Goal: Check status: Check status

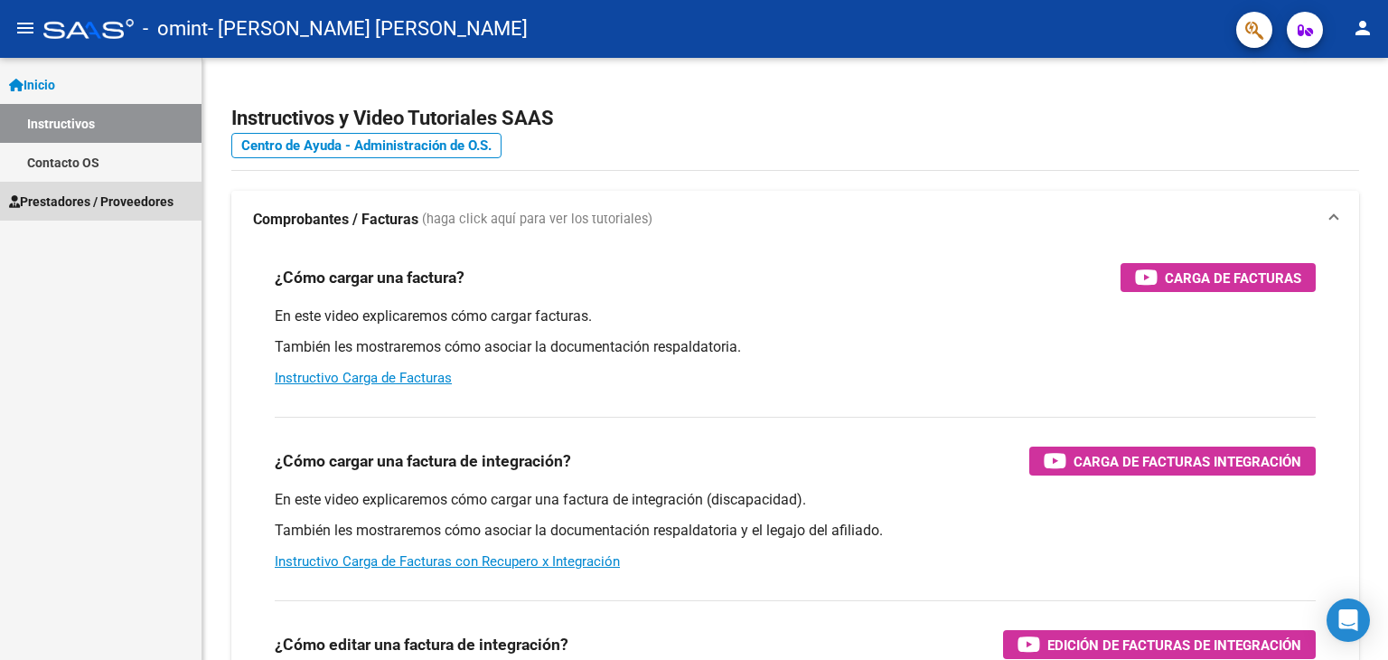
click at [85, 207] on span "Prestadores / Proveedores" at bounding box center [91, 202] width 165 height 20
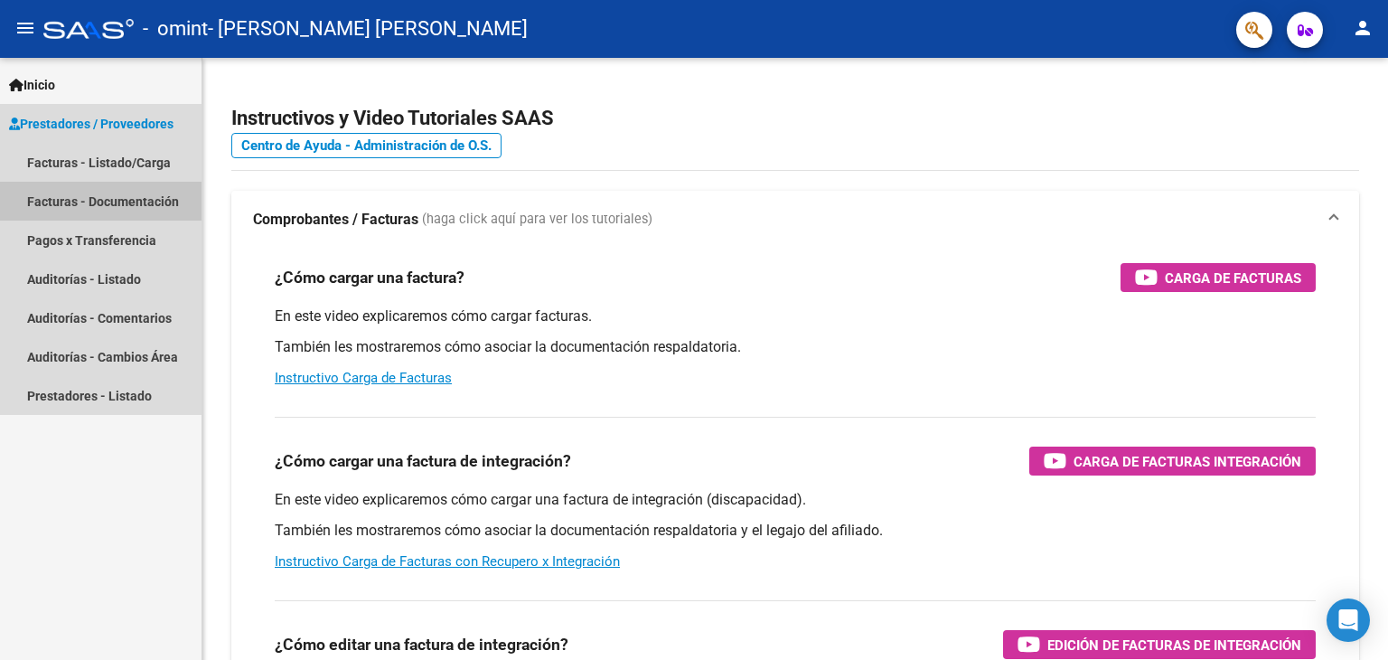
click at [100, 198] on link "Facturas - Documentación" at bounding box center [101, 201] width 202 height 39
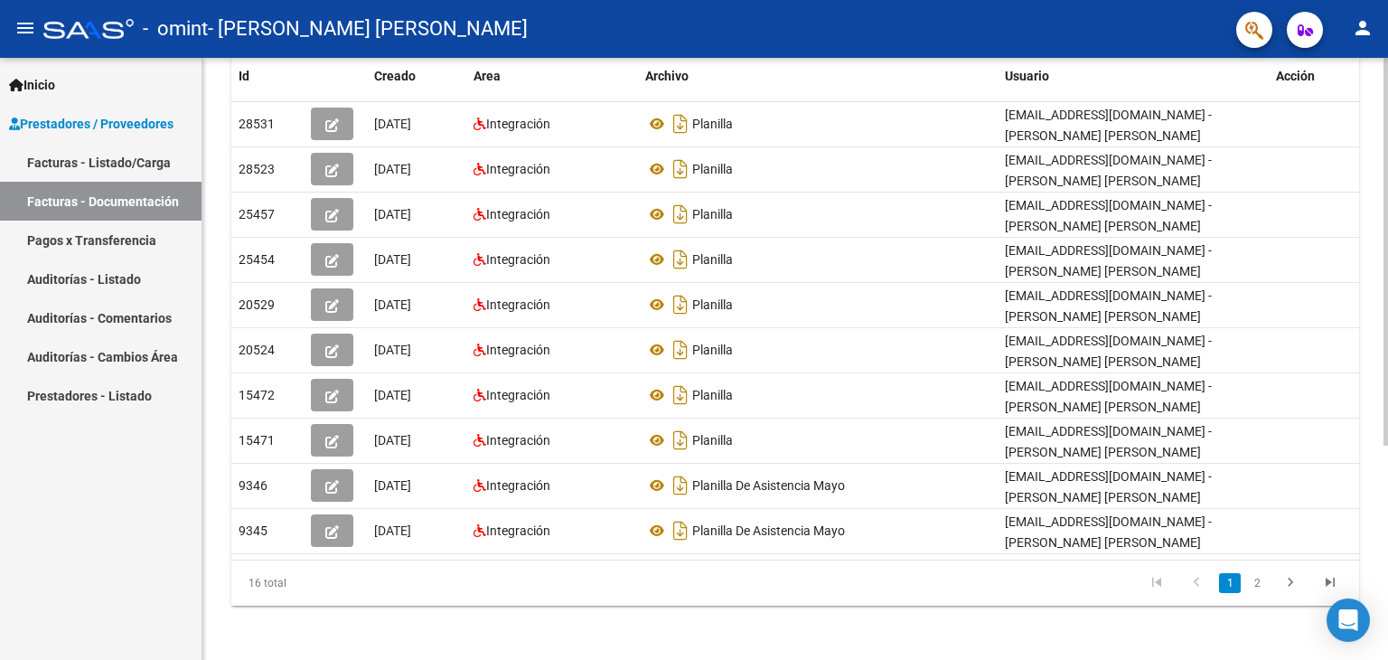
scroll to position [332, 0]
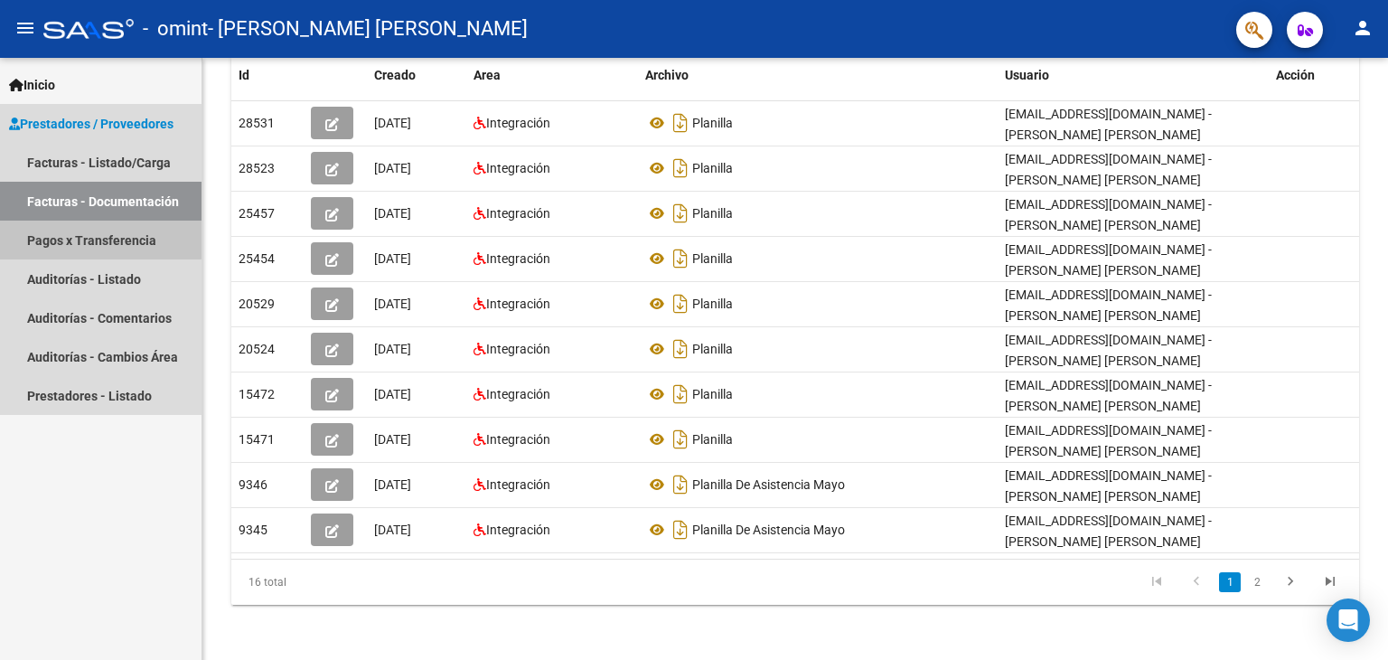
click at [67, 237] on link "Pagos x Transferencia" at bounding box center [101, 240] width 202 height 39
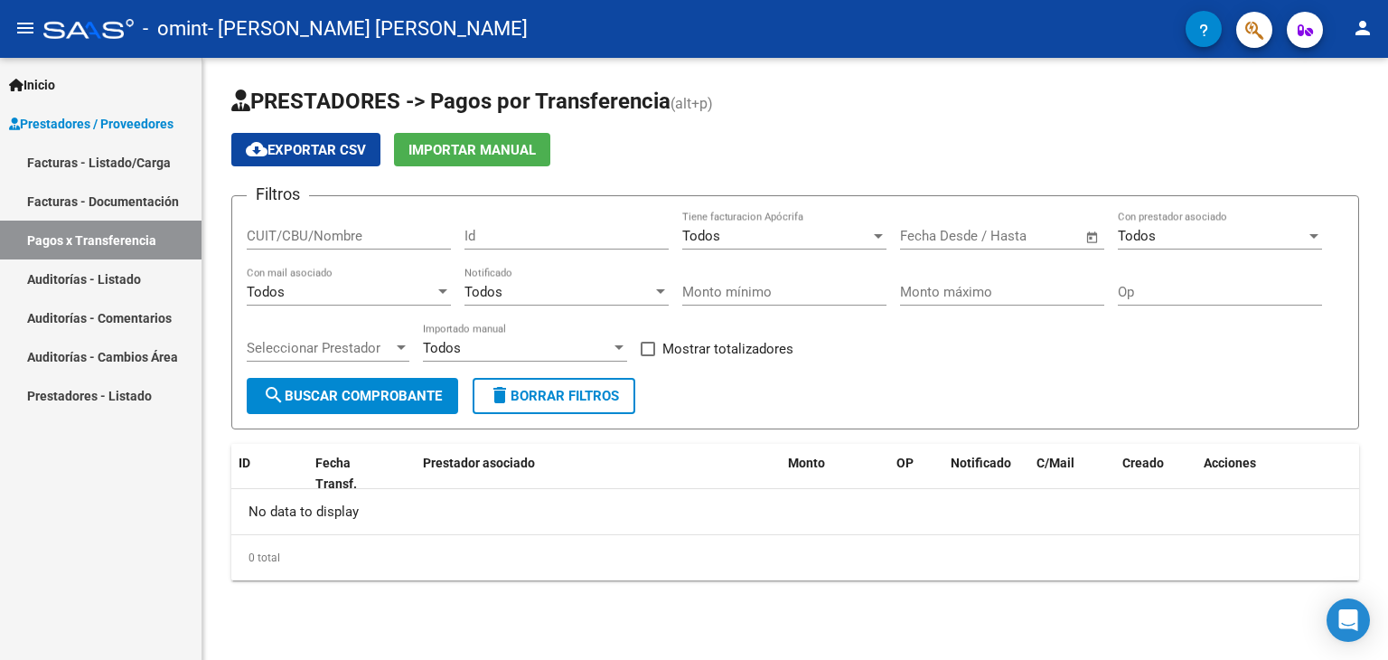
click at [100, 201] on link "Facturas - Documentación" at bounding box center [101, 201] width 202 height 39
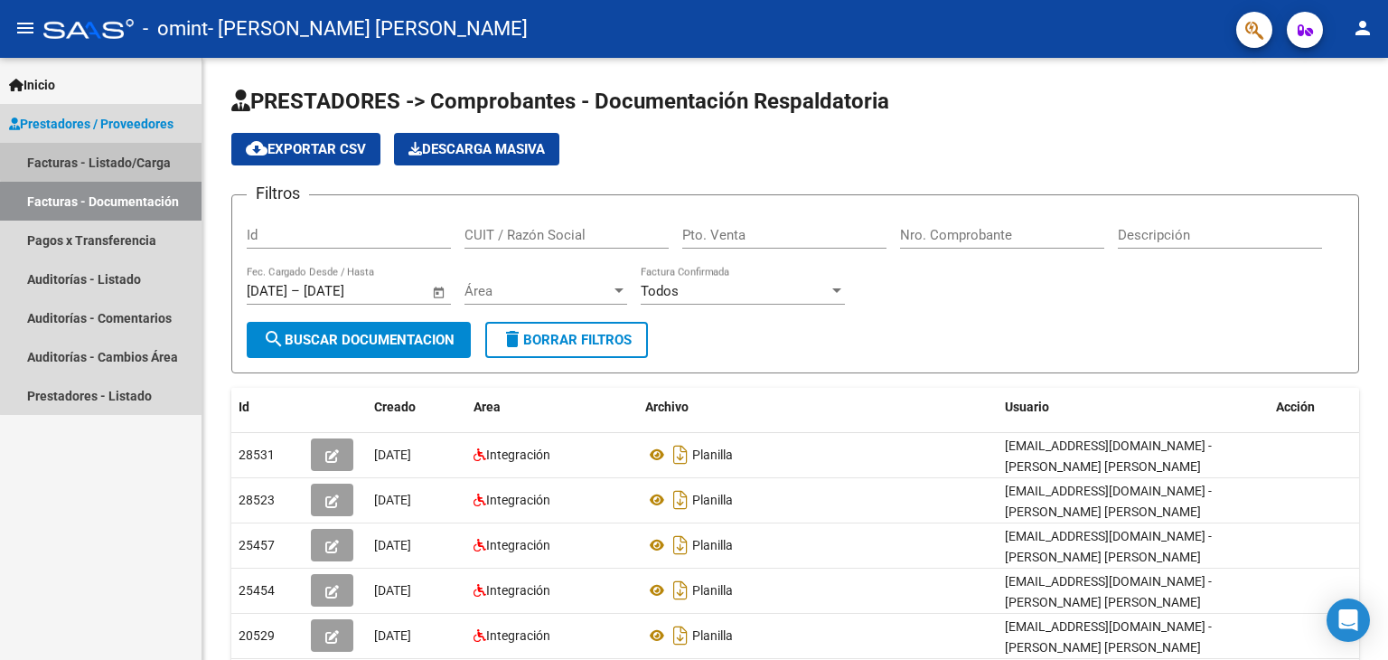
click at [112, 160] on link "Facturas - Listado/Carga" at bounding box center [101, 162] width 202 height 39
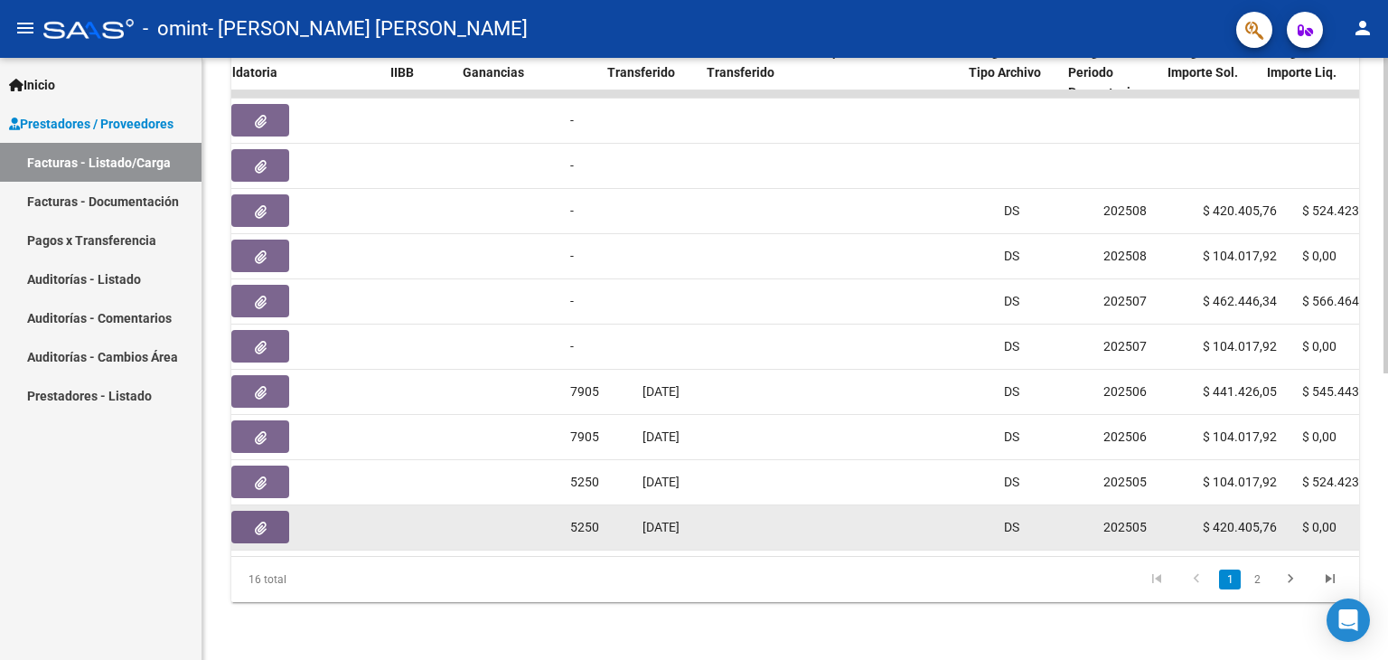
scroll to position [0, 1258]
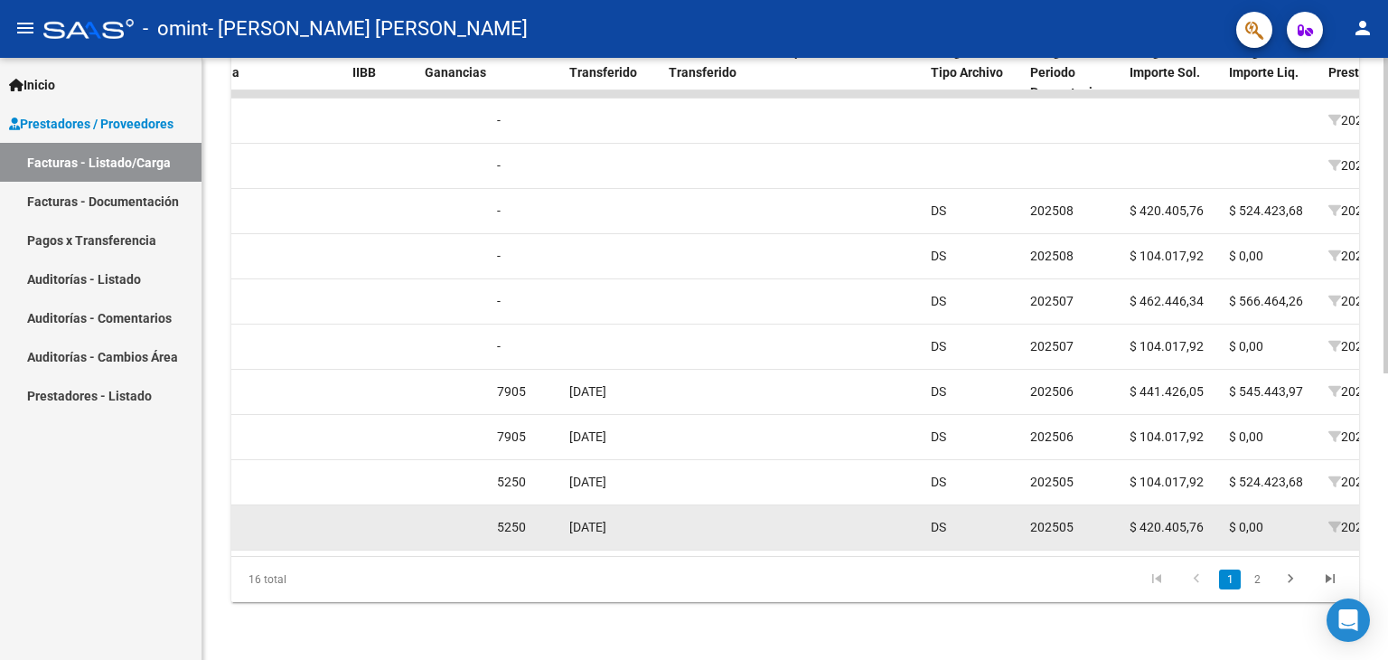
click at [885, 517] on div at bounding box center [842, 527] width 148 height 21
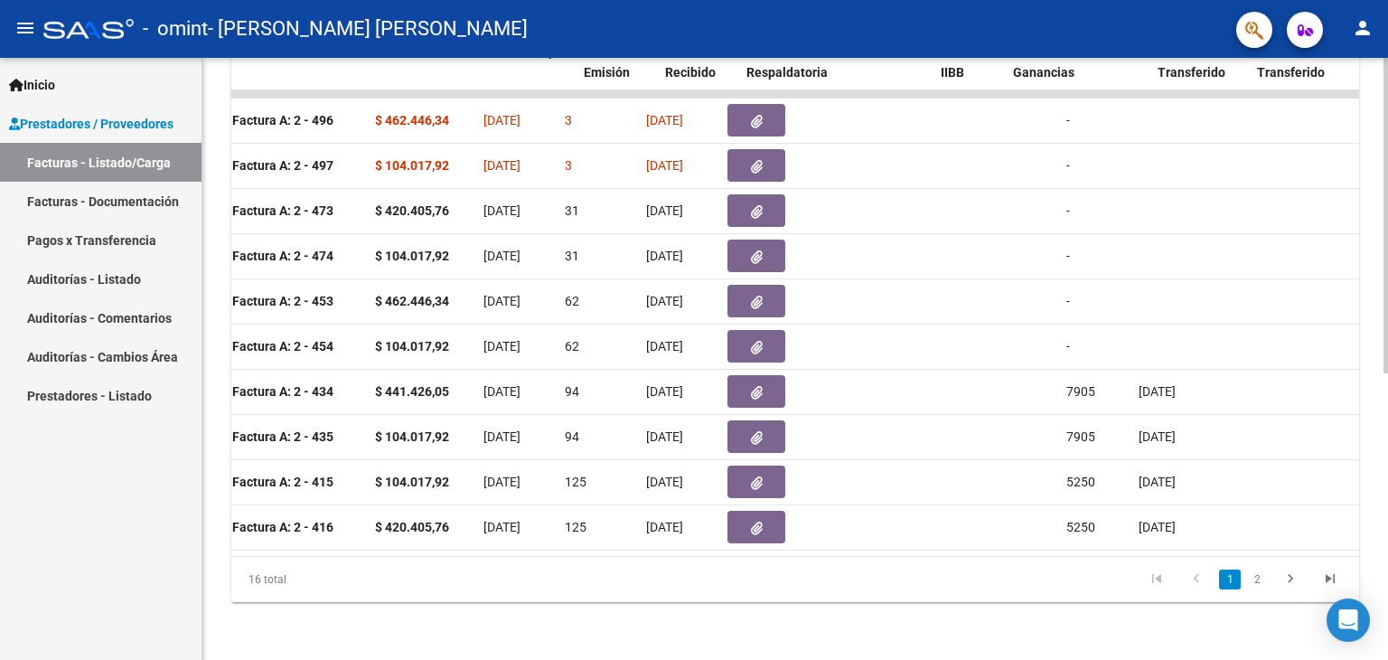
scroll to position [0, 654]
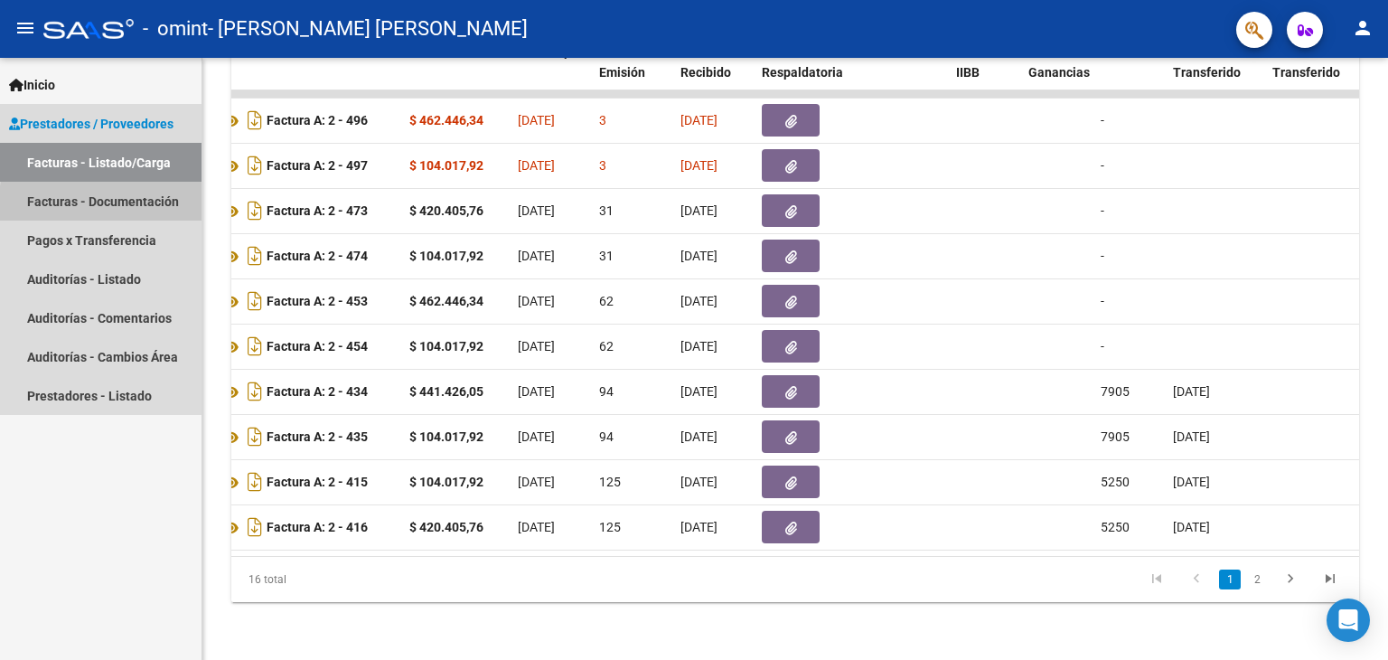
click at [141, 207] on link "Facturas - Documentación" at bounding box center [101, 201] width 202 height 39
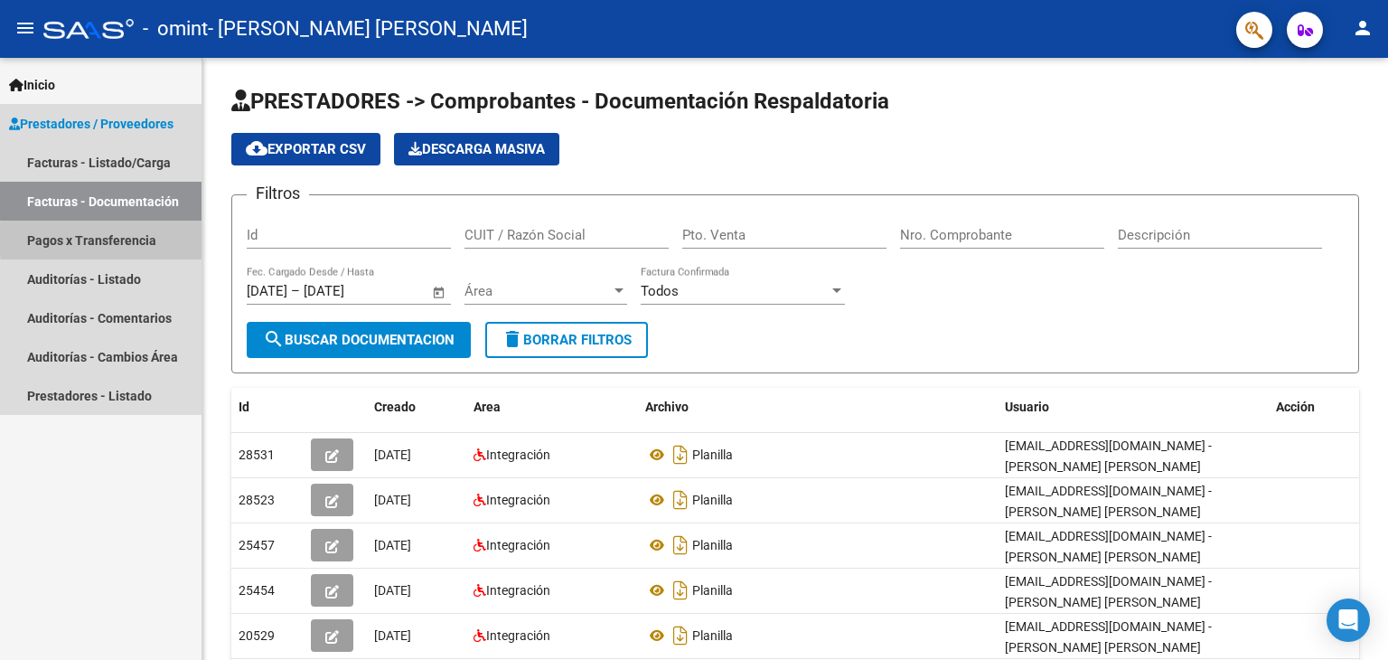
click at [152, 240] on link "Pagos x Transferencia" at bounding box center [101, 240] width 202 height 39
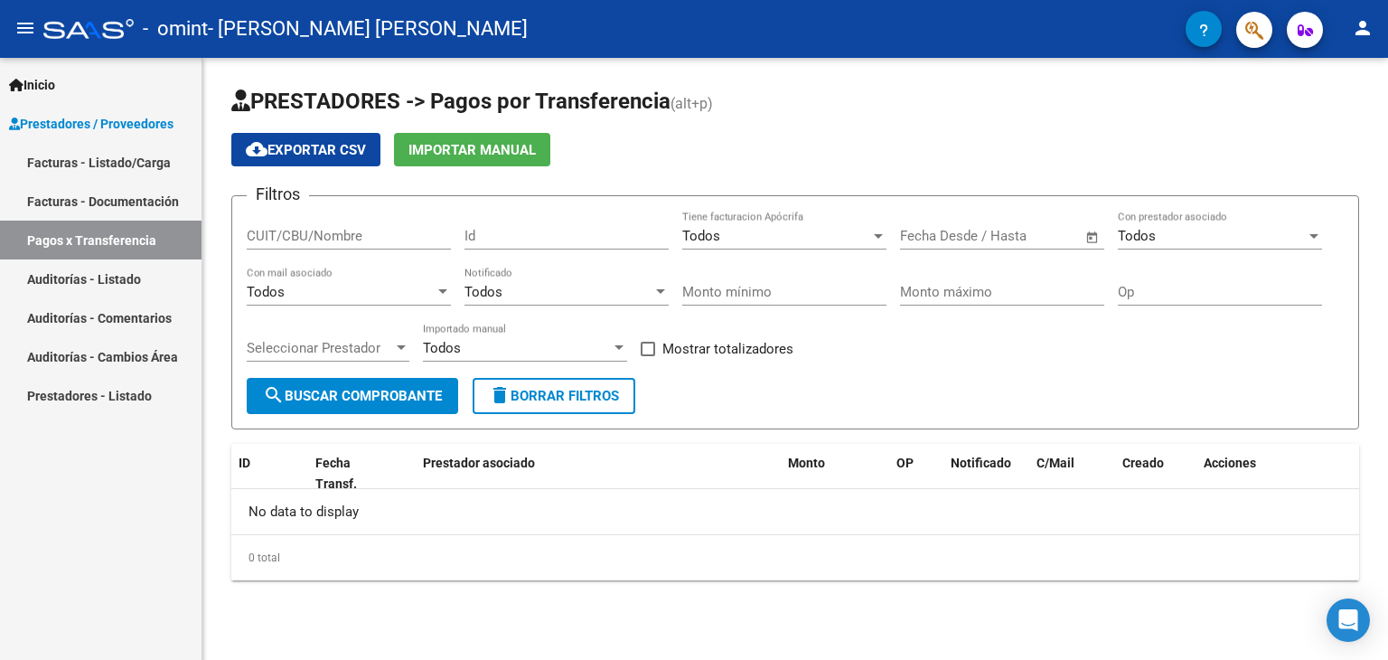
click at [386, 393] on span "search Buscar Comprobante" at bounding box center [352, 396] width 179 height 16
click at [351, 232] on input "CUIT/CBU/Nombre" at bounding box center [349, 236] width 204 height 16
click at [505, 242] on input "Id" at bounding box center [567, 236] width 204 height 16
click at [388, 232] on input "CUIT/CBU/Nombre" at bounding box center [349, 236] width 204 height 16
click at [337, 235] on input "CUIT/CBU/Nombre" at bounding box center [349, 236] width 204 height 16
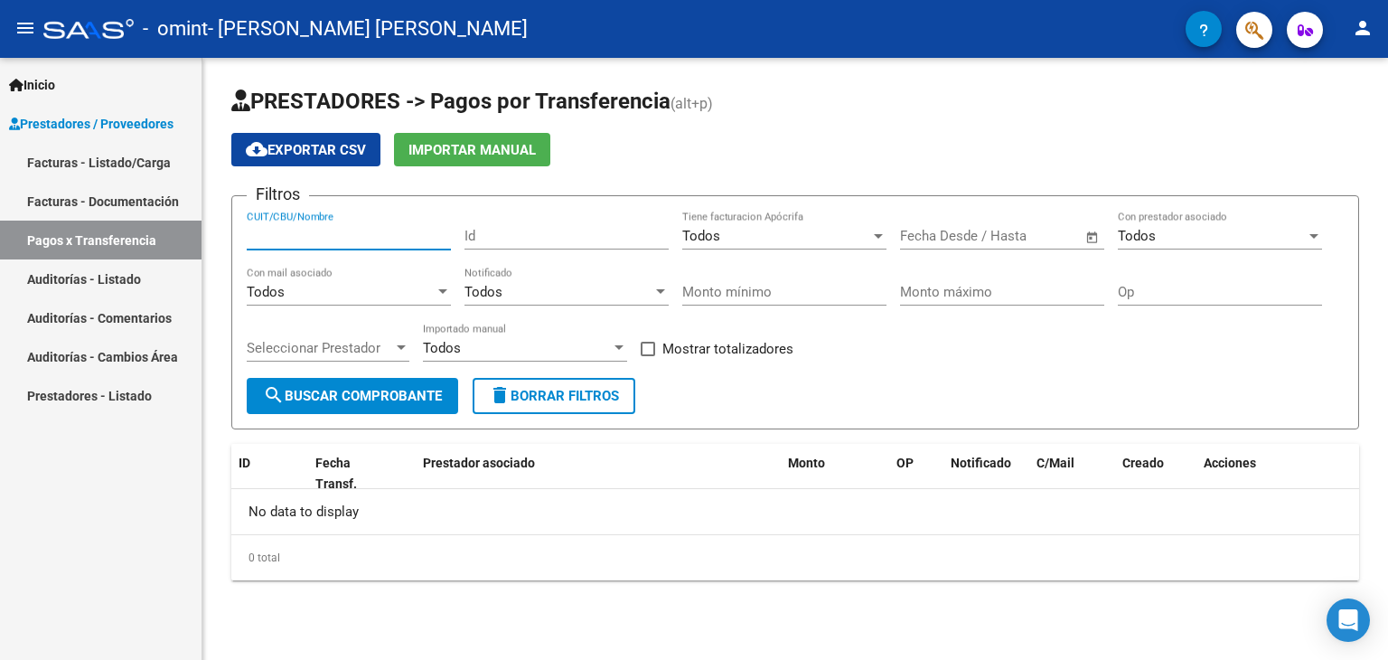
paste input "2850322440095048228268"
type input "2850322440095048228268"
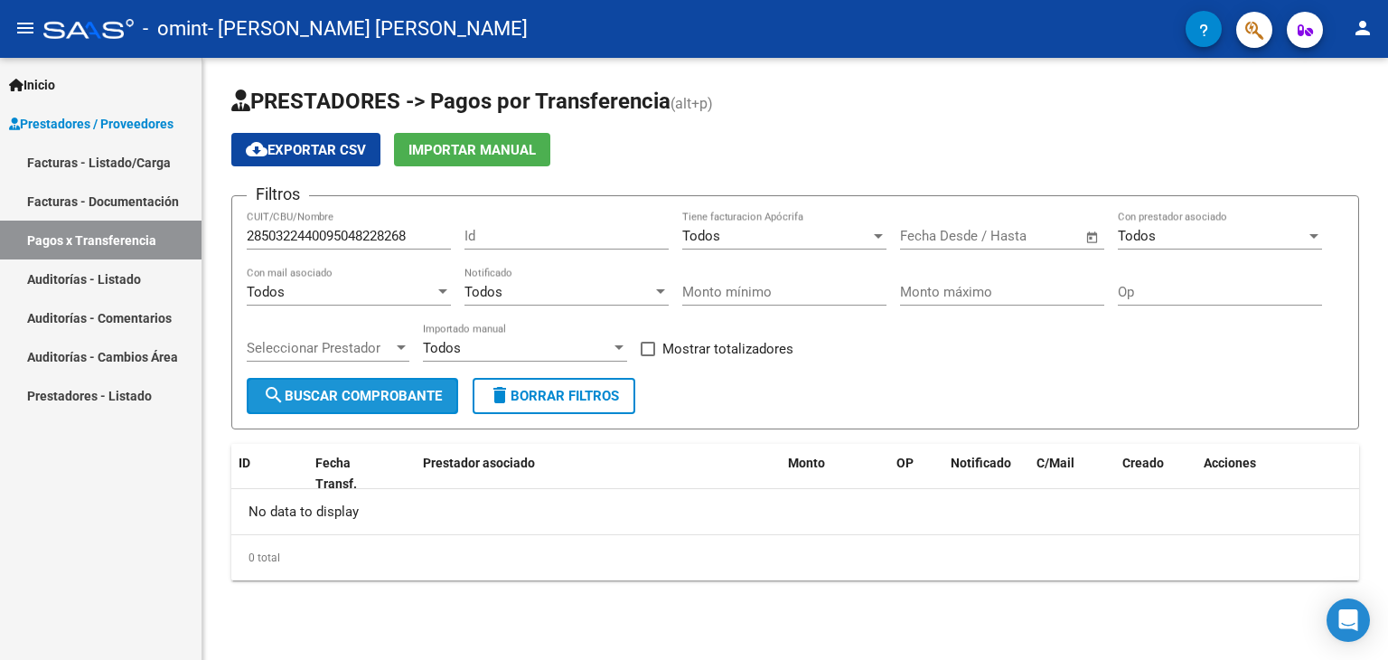
click at [394, 390] on span "search Buscar Comprobante" at bounding box center [352, 396] width 179 height 16
click at [361, 305] on div "Todos Con mail asociado" at bounding box center [349, 295] width 204 height 56
click at [359, 284] on div "Todos" at bounding box center [341, 292] width 188 height 16
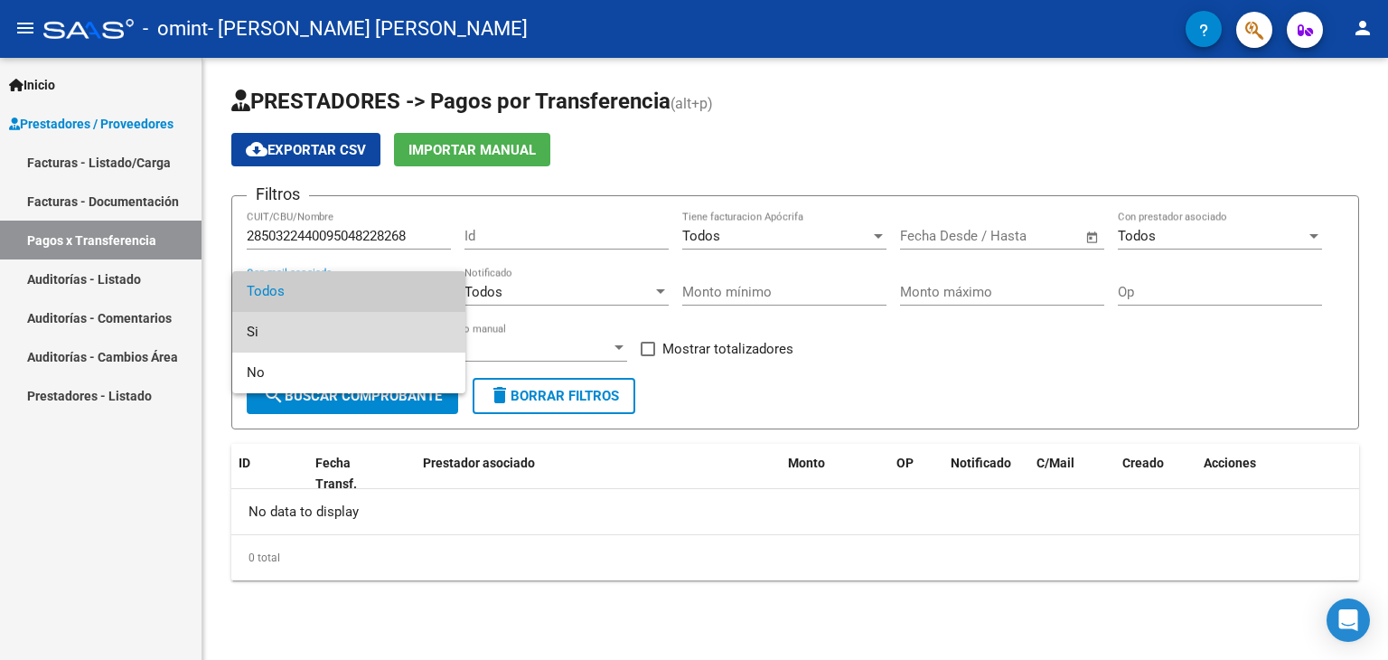
click at [358, 327] on span "Si" at bounding box center [349, 332] width 204 height 41
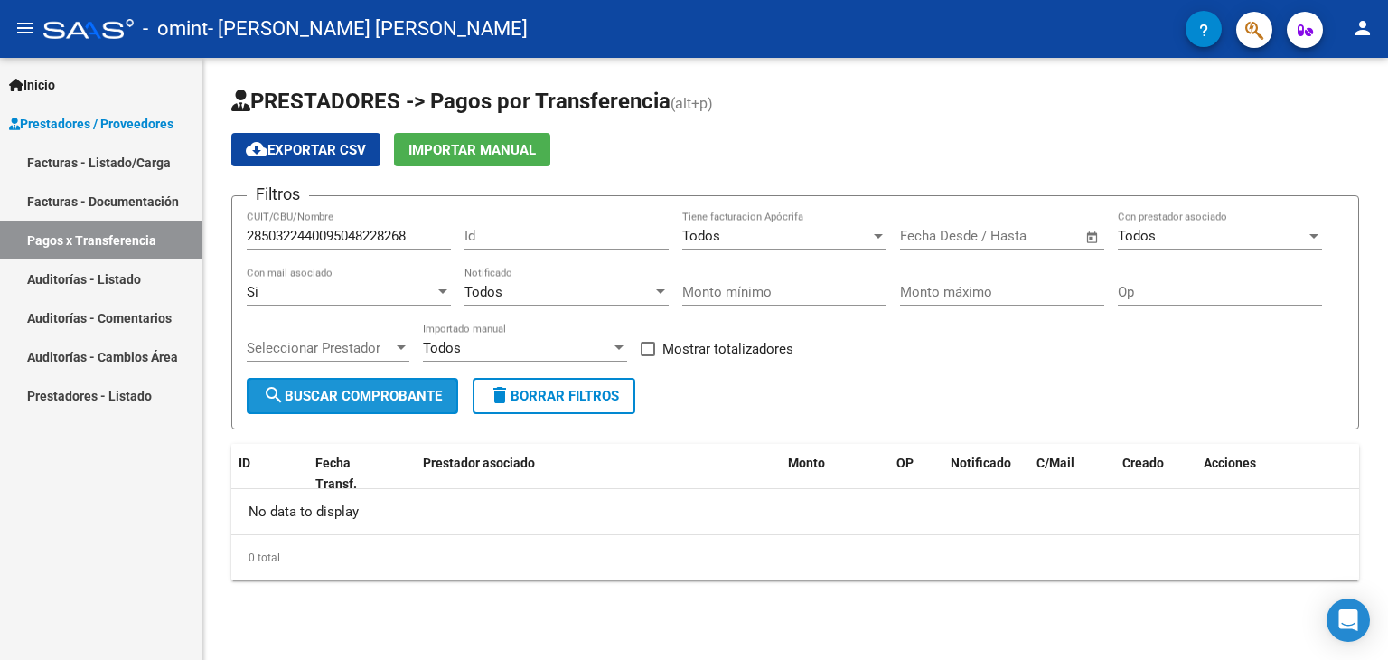
click at [396, 408] on button "search Buscar Comprobante" at bounding box center [353, 396] width 212 height 36
click at [536, 299] on div "Todos Notificado" at bounding box center [567, 286] width 204 height 39
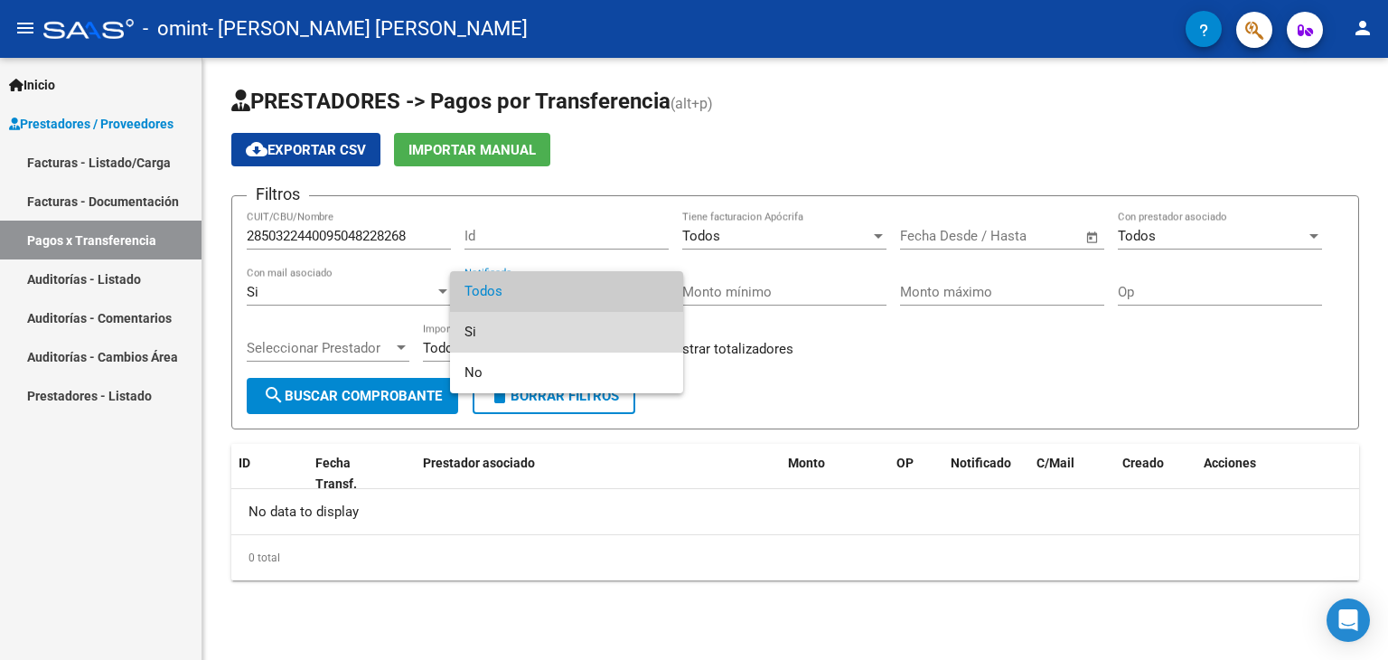
click at [535, 330] on span "Si" at bounding box center [567, 332] width 204 height 41
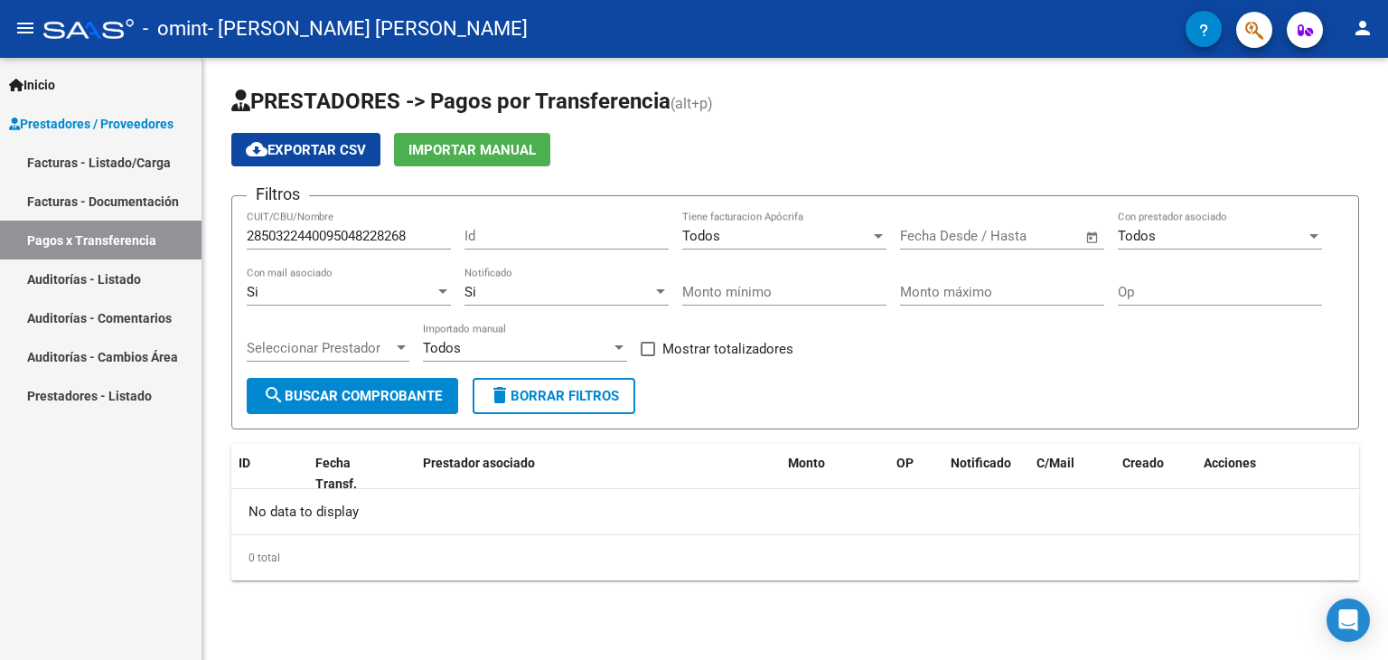
click at [713, 281] on div "Monto mínimo" at bounding box center [784, 286] width 204 height 39
click at [491, 232] on input "Id" at bounding box center [567, 236] width 204 height 16
click at [362, 345] on span "Seleccionar Prestador" at bounding box center [320, 348] width 146 height 16
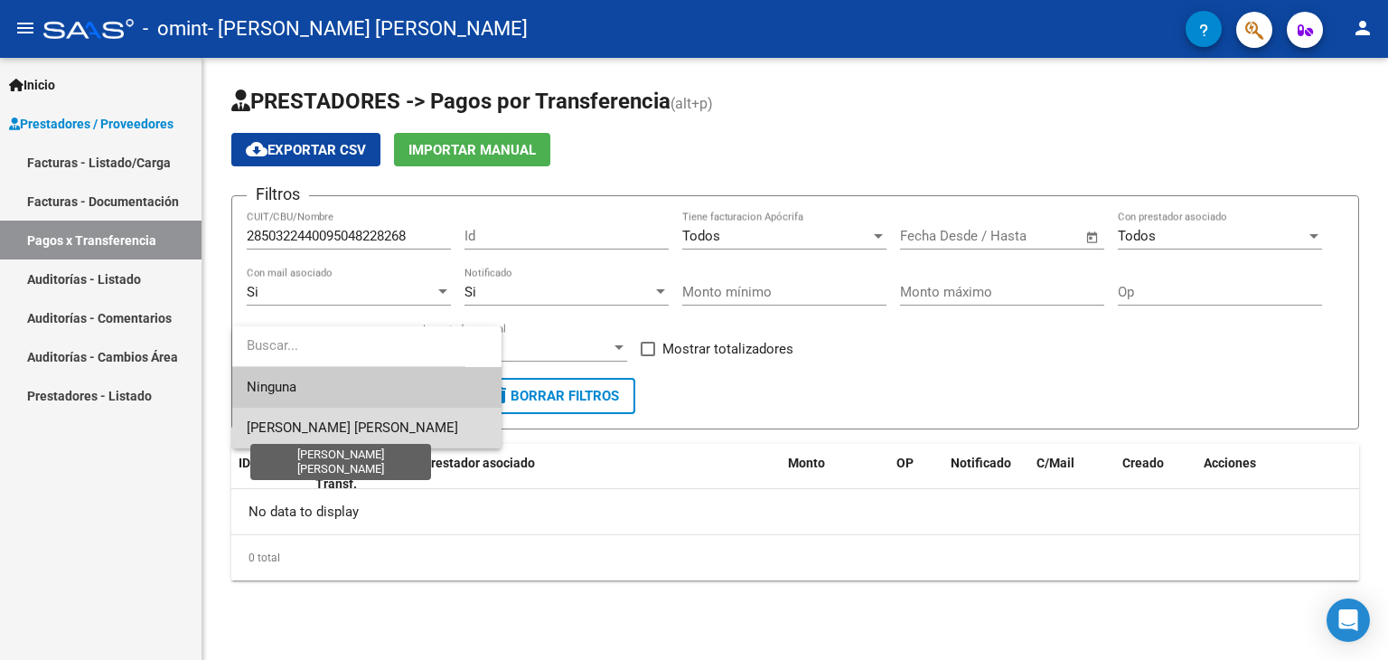
click at [380, 427] on span "[PERSON_NAME] [PERSON_NAME]" at bounding box center [353, 427] width 212 height 16
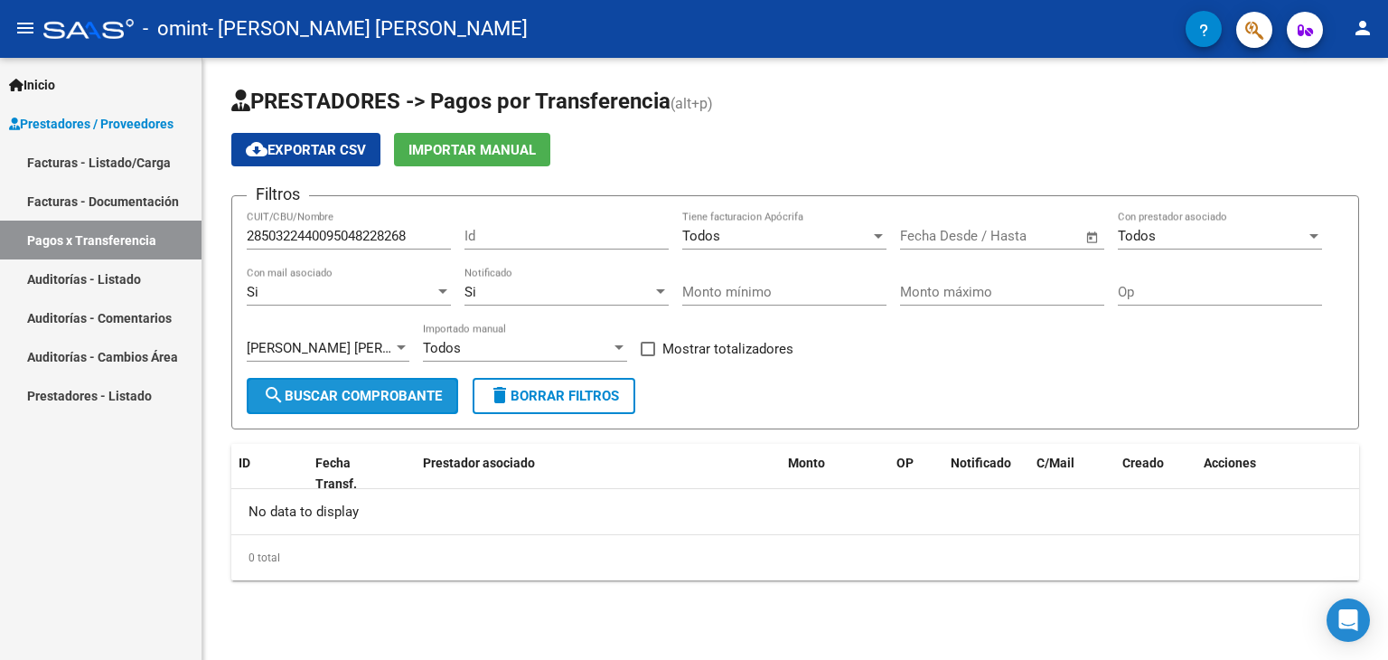
click at [392, 395] on span "search Buscar Comprobante" at bounding box center [352, 396] width 179 height 16
click at [643, 348] on span at bounding box center [648, 349] width 14 height 14
click at [647, 356] on input "Mostrar totalizadores" at bounding box center [647, 356] width 1 height 1
checkbox input "true"
click at [416, 399] on span "search Buscar Comprobante" at bounding box center [352, 396] width 179 height 16
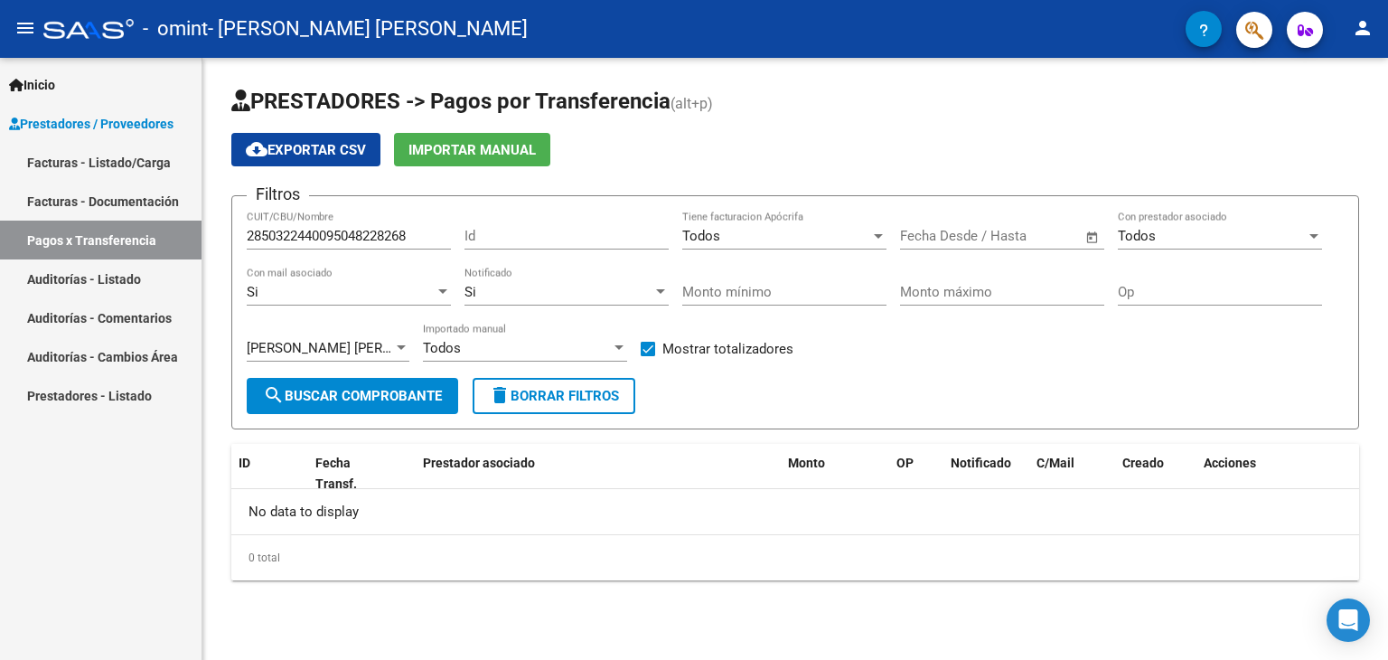
click at [806, 249] on div "Todos Tiene facturacion Apócrifa" at bounding box center [784, 239] width 204 height 56
click at [810, 240] on div "Todos" at bounding box center [776, 236] width 188 height 16
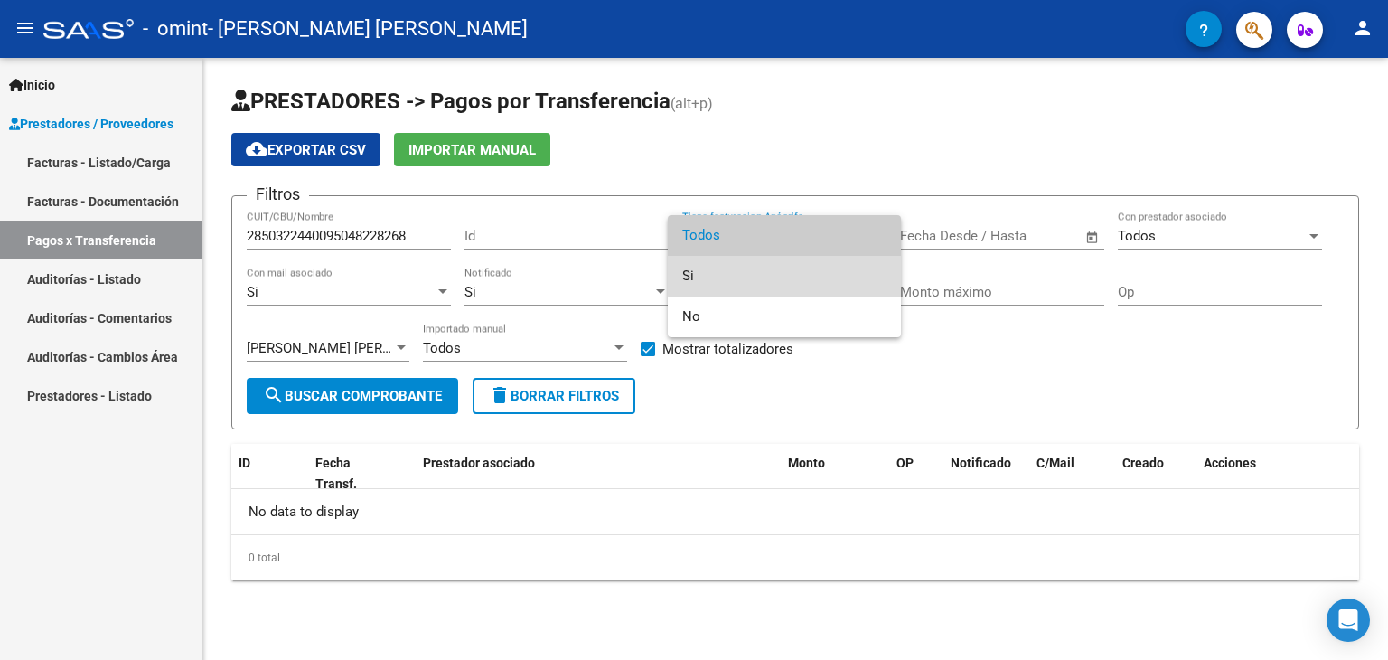
click at [821, 273] on span "Si" at bounding box center [784, 276] width 204 height 41
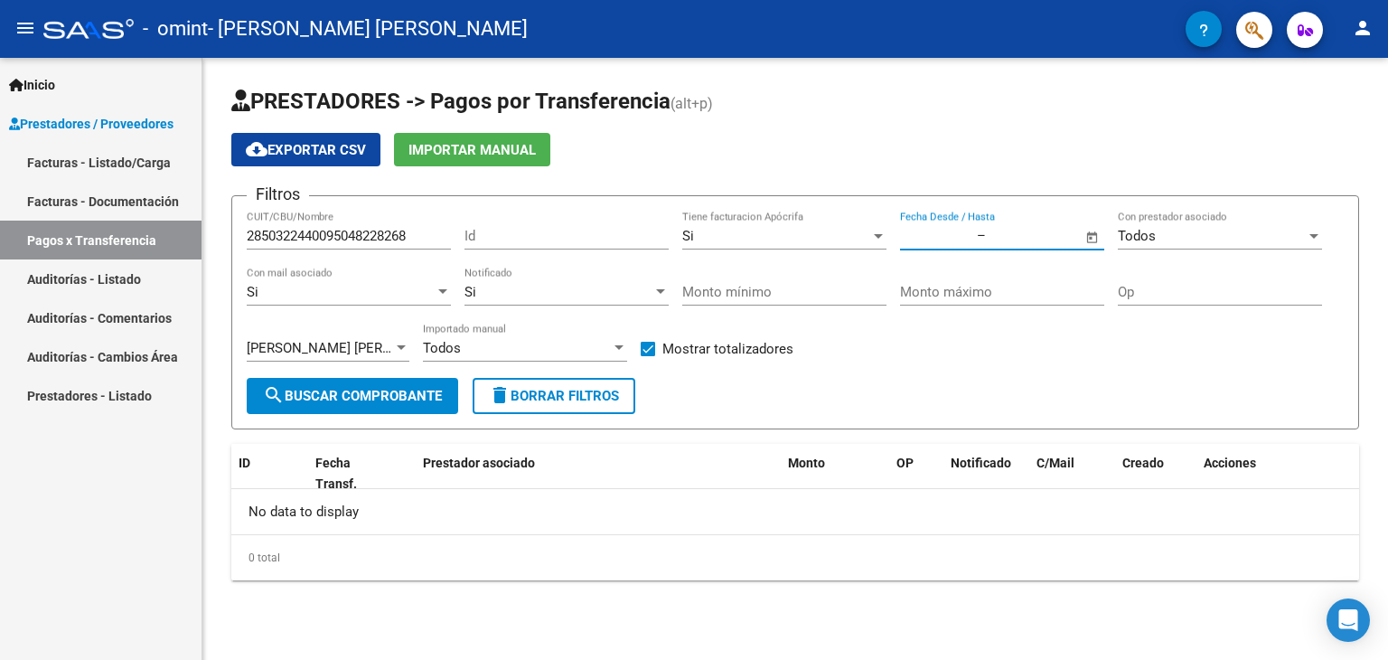
click at [953, 235] on input "text" at bounding box center [936, 236] width 73 height 16
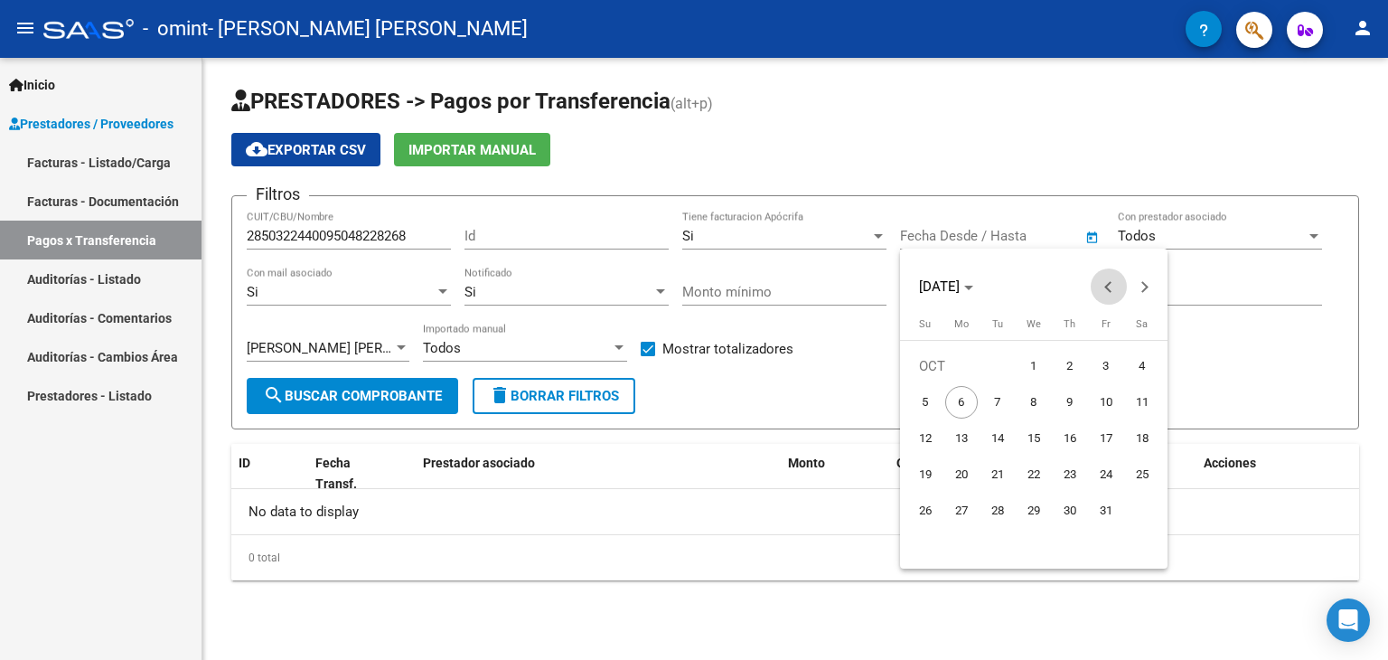
click at [1110, 287] on button "Previous month" at bounding box center [1109, 286] width 36 height 36
click at [934, 397] on span "1" at bounding box center [925, 402] width 33 height 33
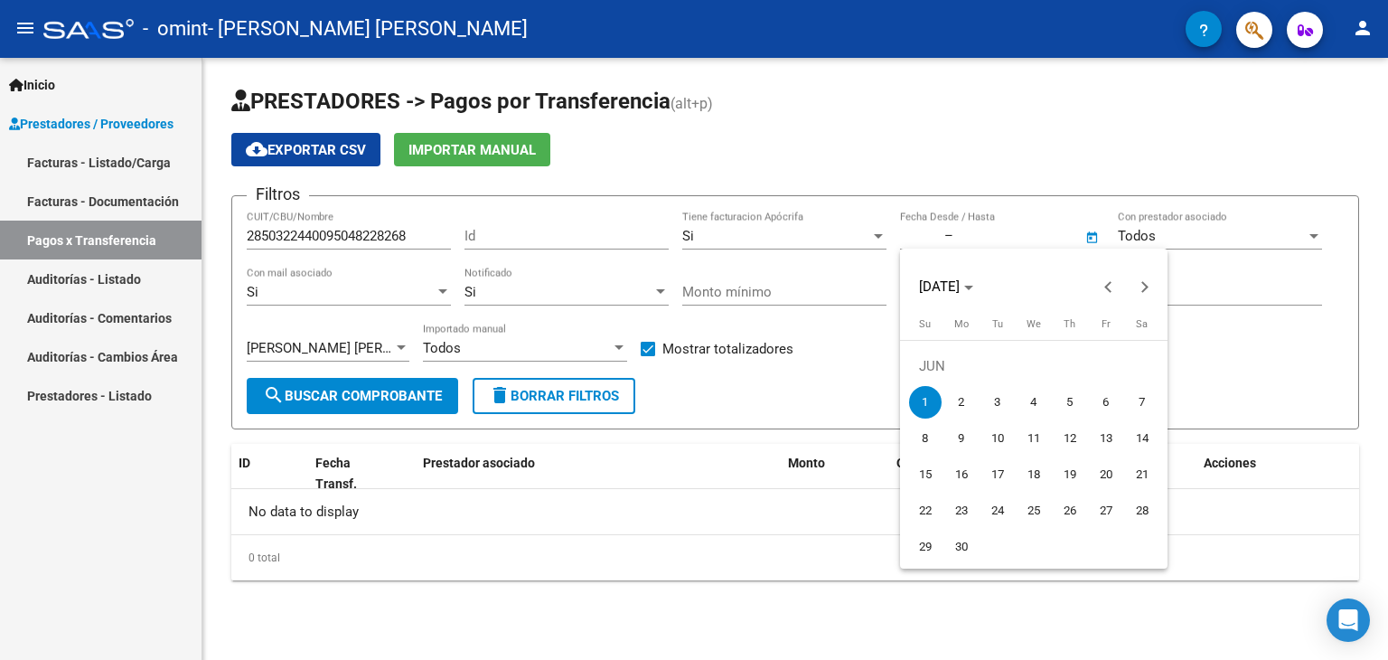
type input "[DATE]"
click at [1035, 236] on div at bounding box center [694, 330] width 1388 height 660
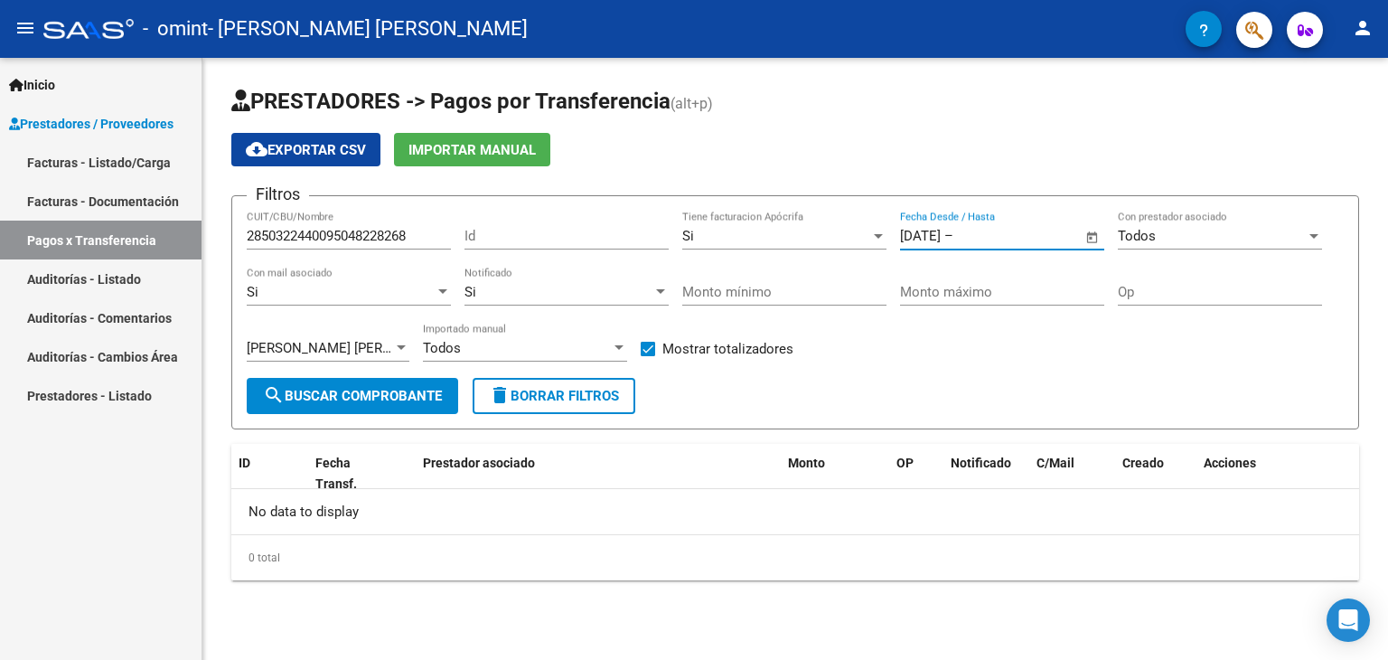
click at [1035, 236] on input "text" at bounding box center [1001, 236] width 88 height 16
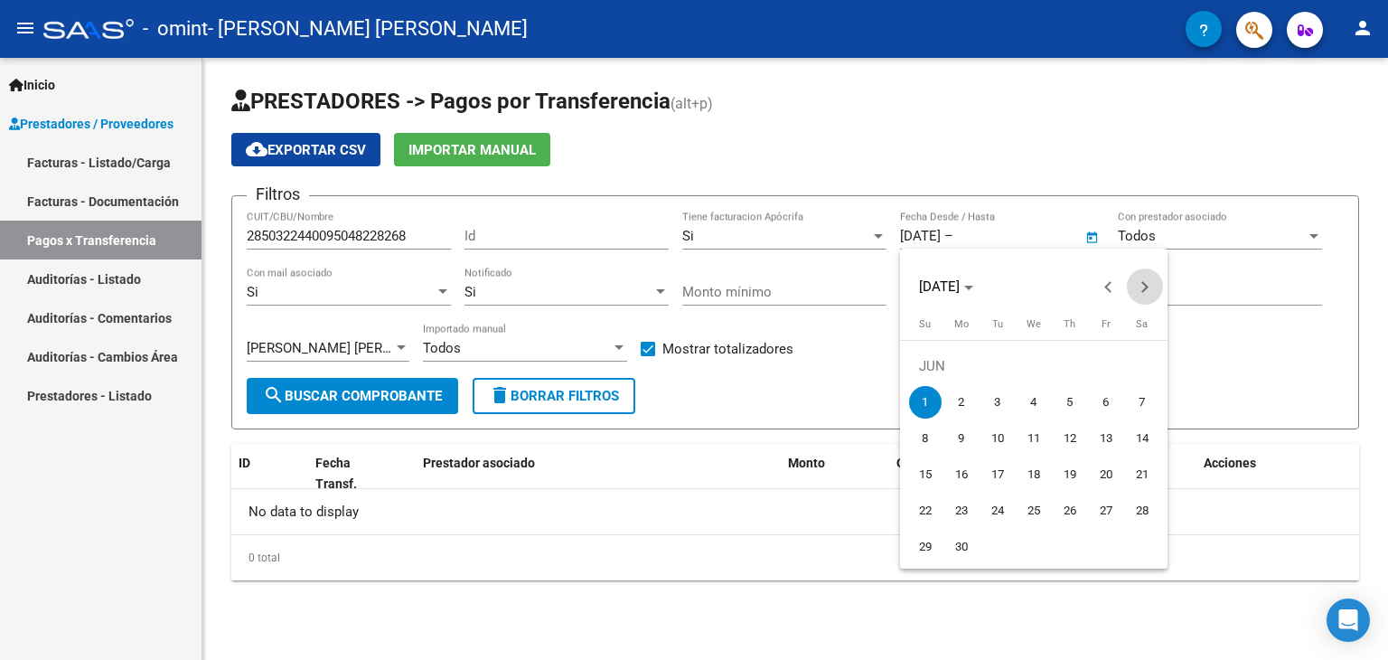
click at [1133, 288] on span "Next month" at bounding box center [1145, 286] width 36 height 36
click at [1065, 386] on span "4" at bounding box center [1070, 402] width 33 height 33
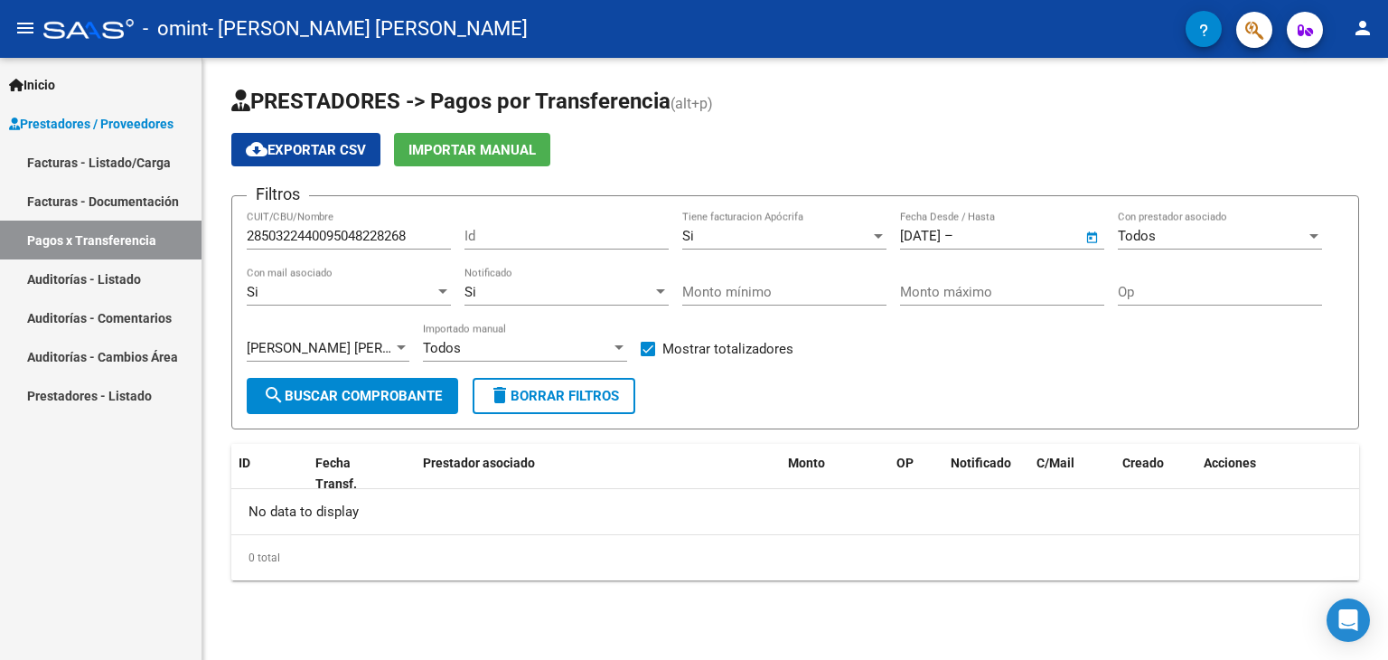
type input "[DATE]"
click at [1190, 235] on div "Todos" at bounding box center [1212, 236] width 188 height 16
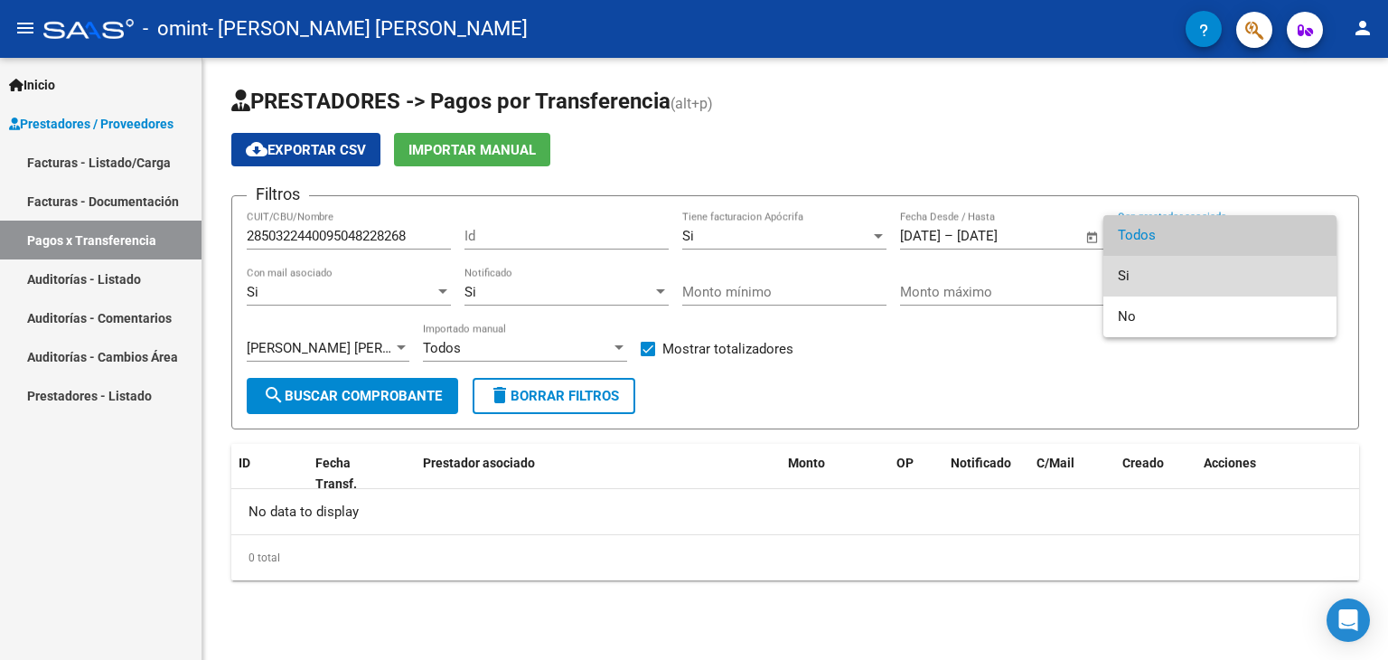
click at [1189, 268] on span "Si" at bounding box center [1220, 276] width 204 height 41
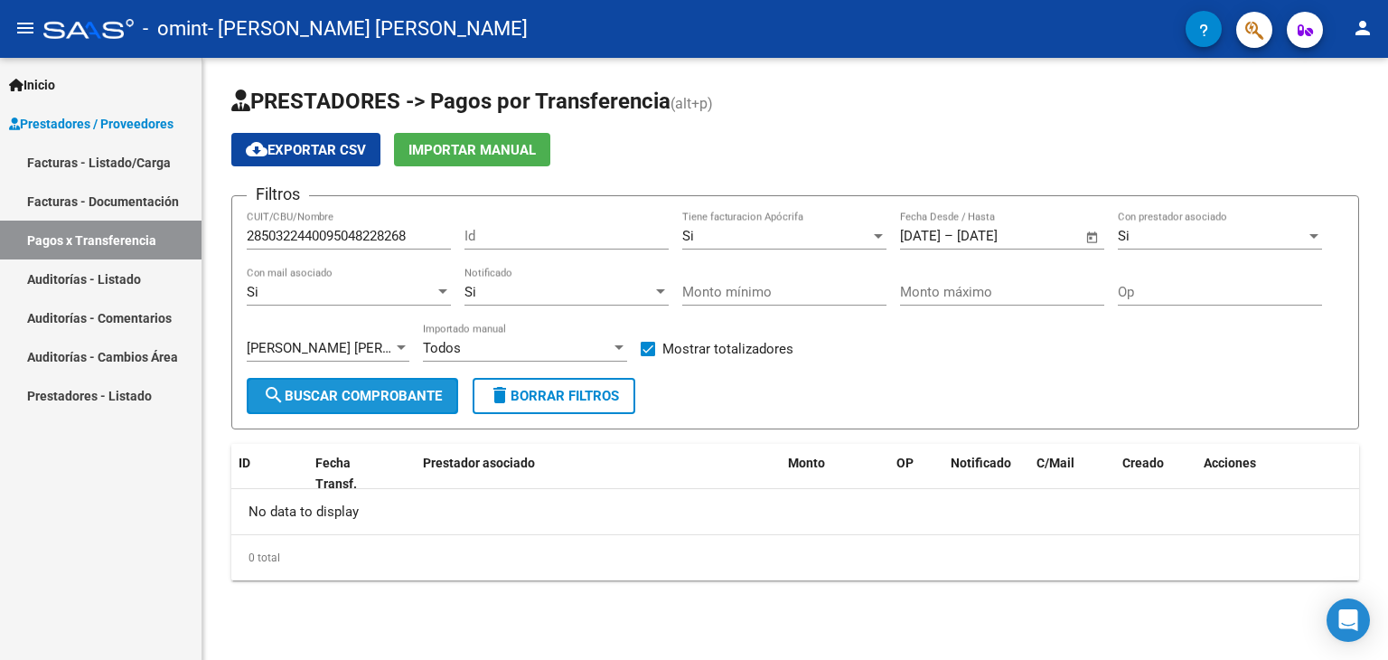
click at [401, 399] on span "search Buscar Comprobante" at bounding box center [352, 396] width 179 height 16
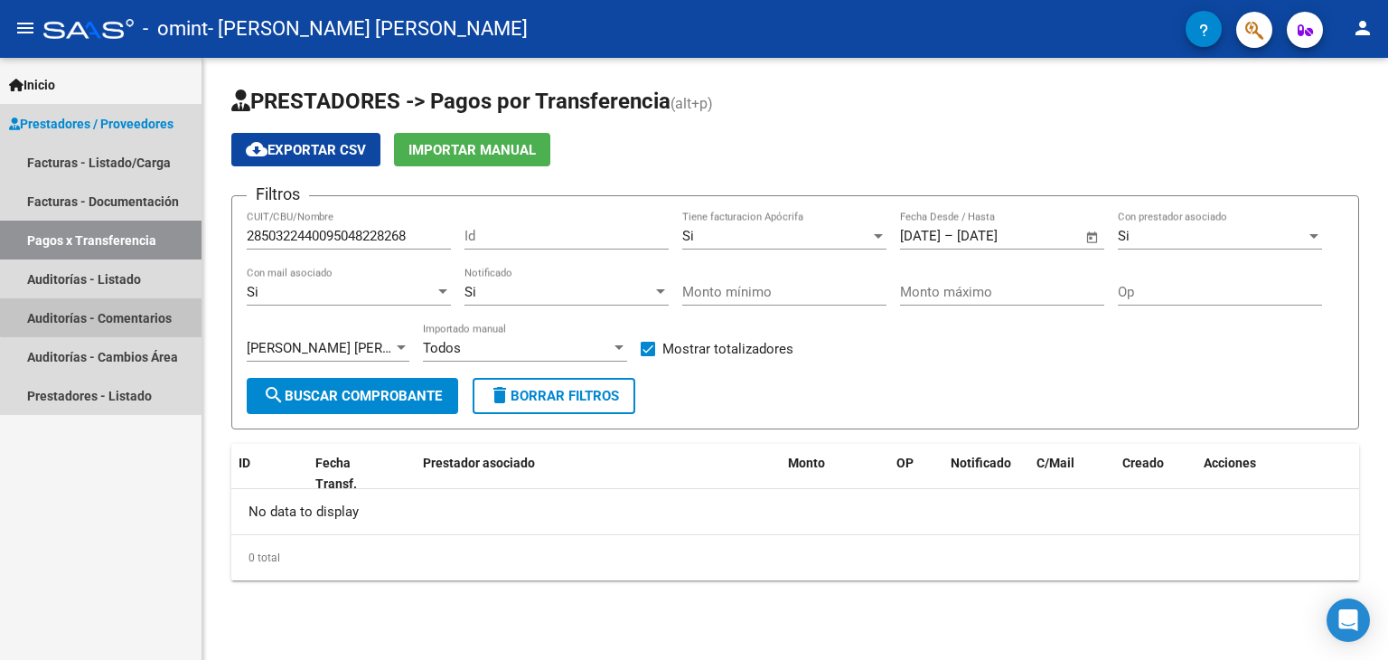
click at [123, 314] on link "Auditorías - Comentarios" at bounding box center [101, 317] width 202 height 39
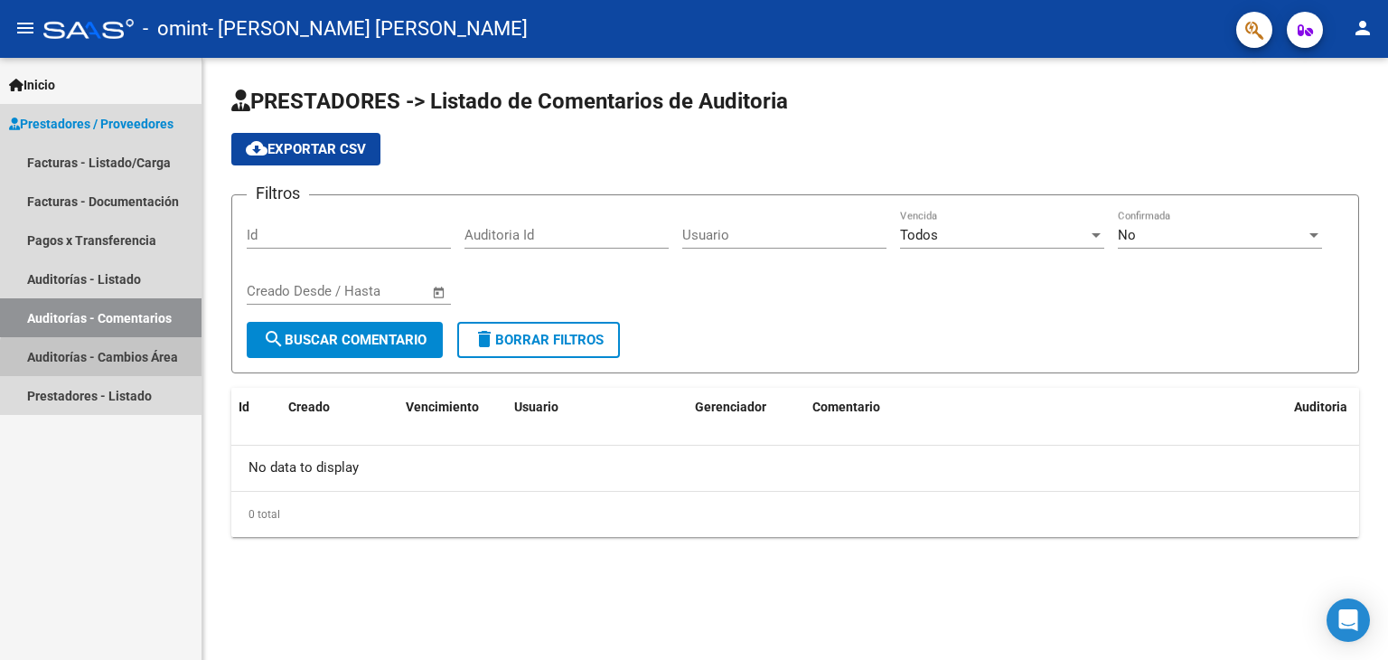
click at [122, 365] on link "Auditorías - Cambios Área" at bounding box center [101, 356] width 202 height 39
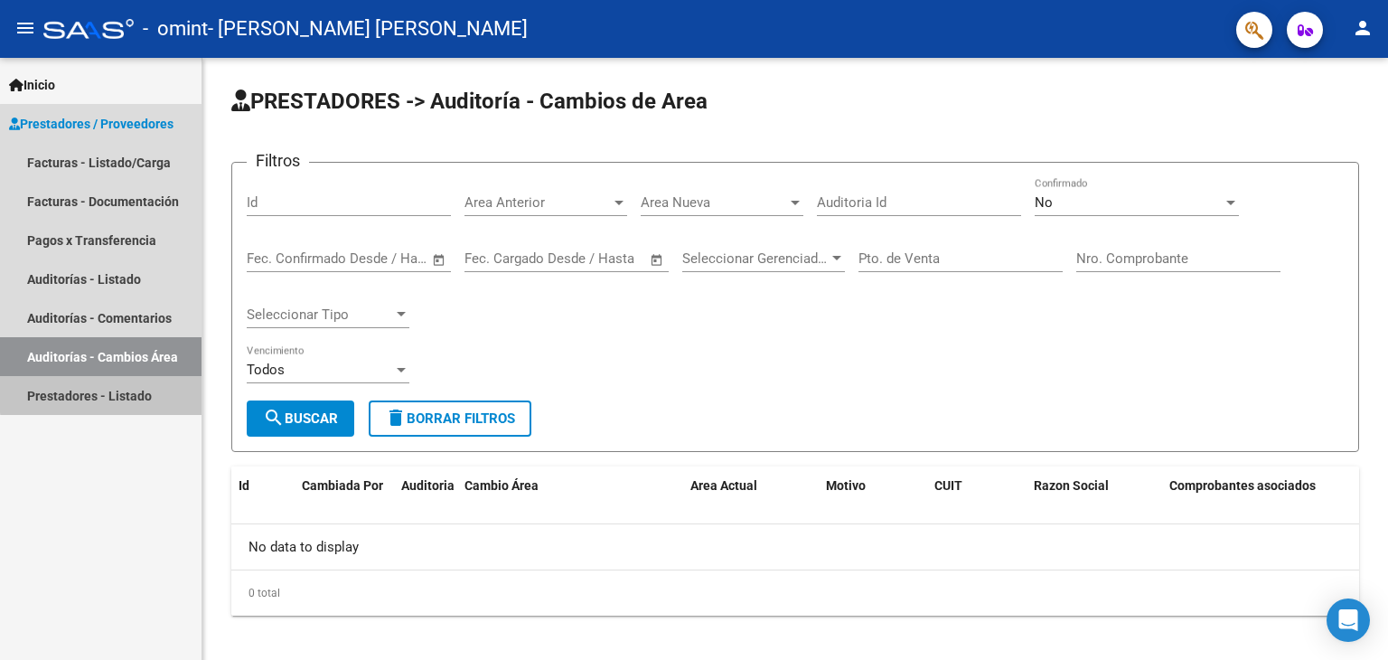
click at [130, 391] on link "Prestadores - Listado" at bounding box center [101, 395] width 202 height 39
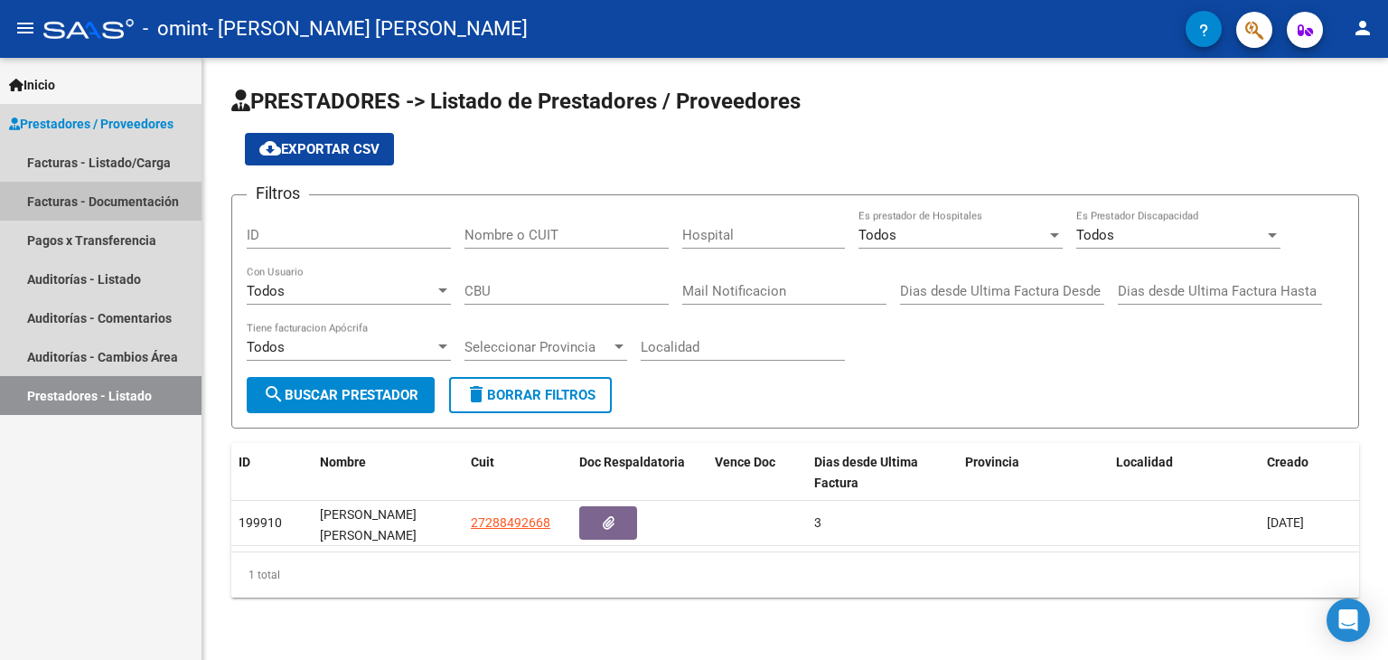
click at [148, 200] on link "Facturas - Documentación" at bounding box center [101, 201] width 202 height 39
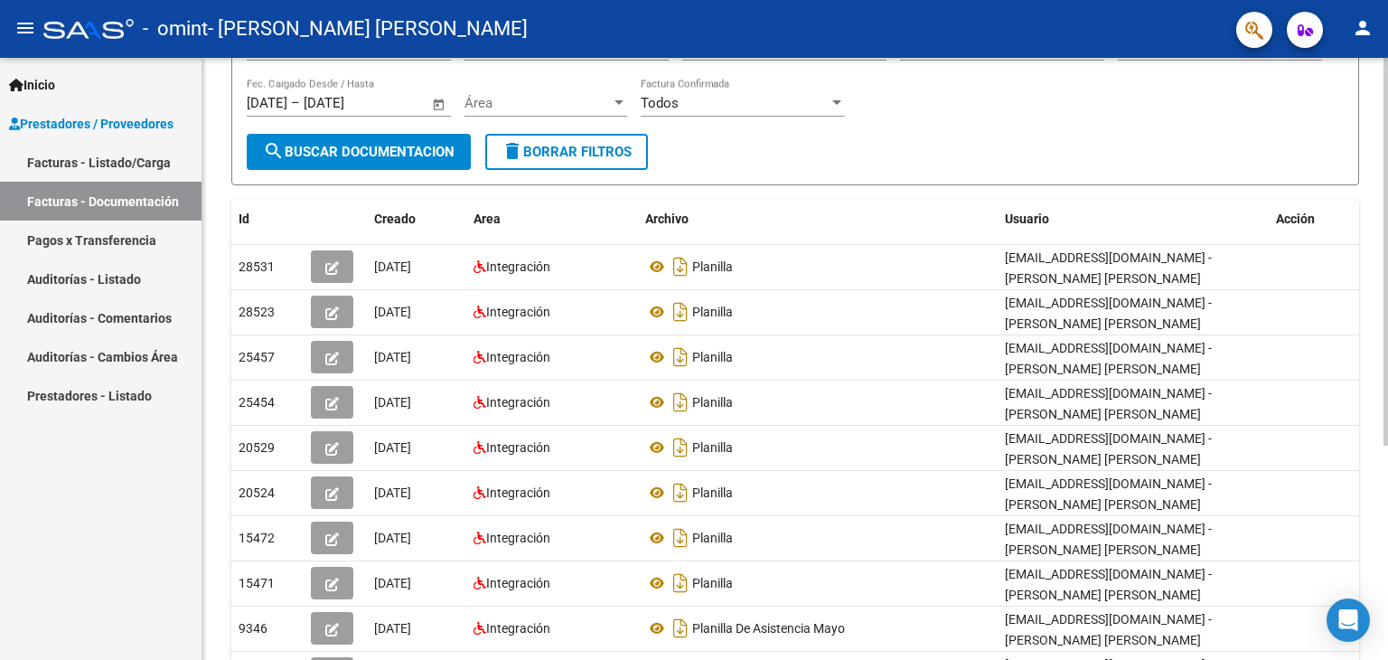
scroll to position [151, 0]
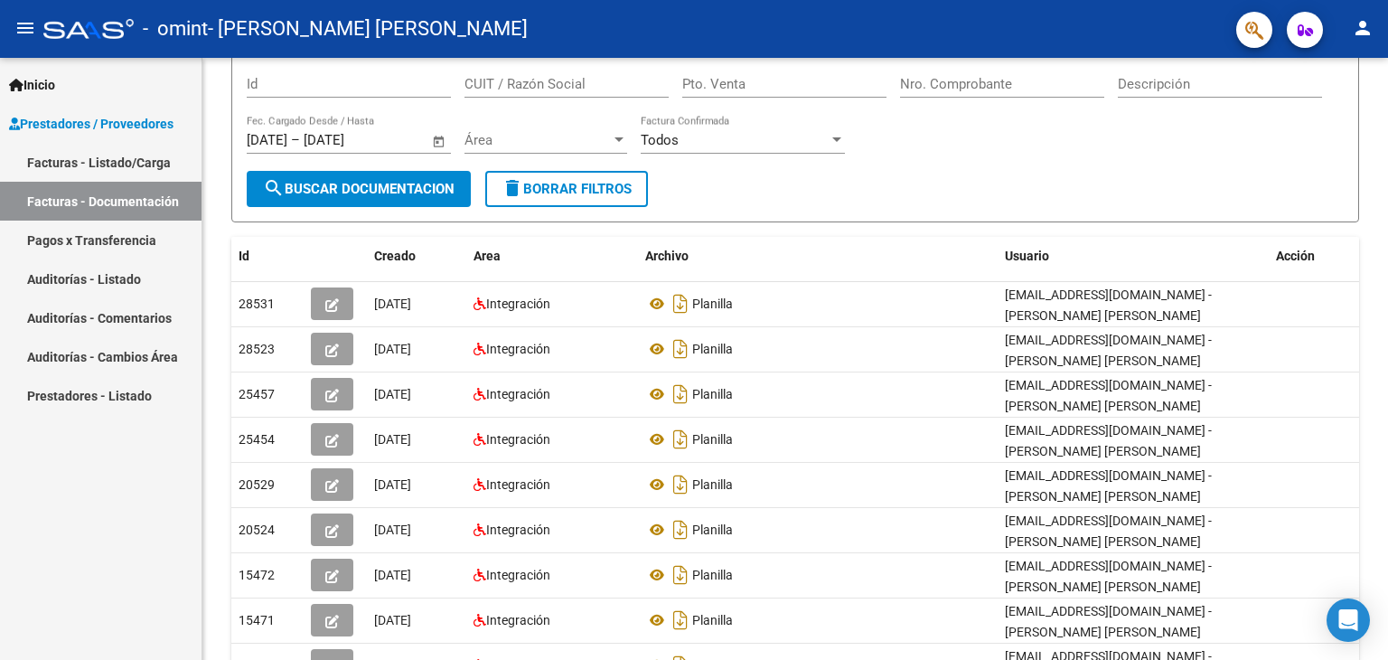
click at [121, 165] on link "Facturas - Listado/Carga" at bounding box center [101, 162] width 202 height 39
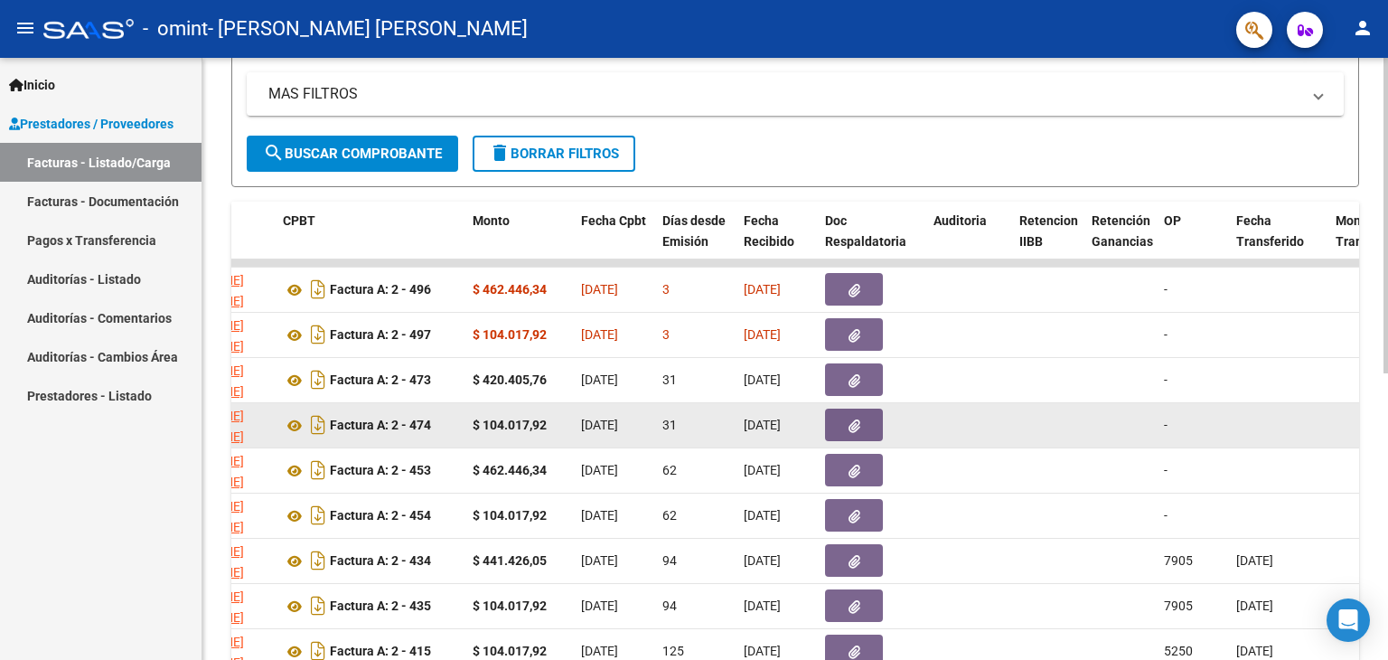
scroll to position [275, 0]
